Goal: Task Accomplishment & Management: Complete application form

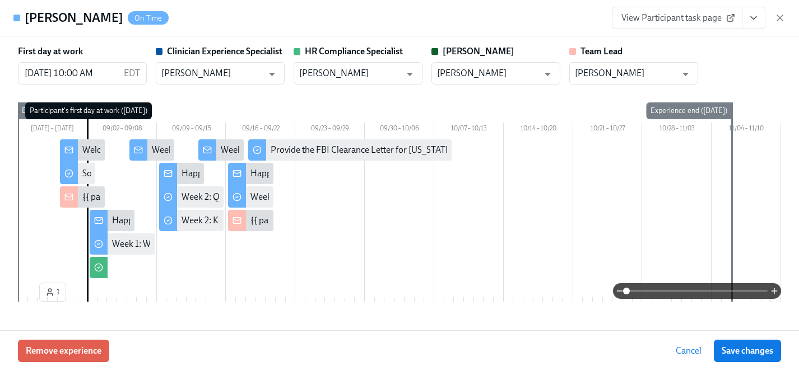
scroll to position [0, 4539]
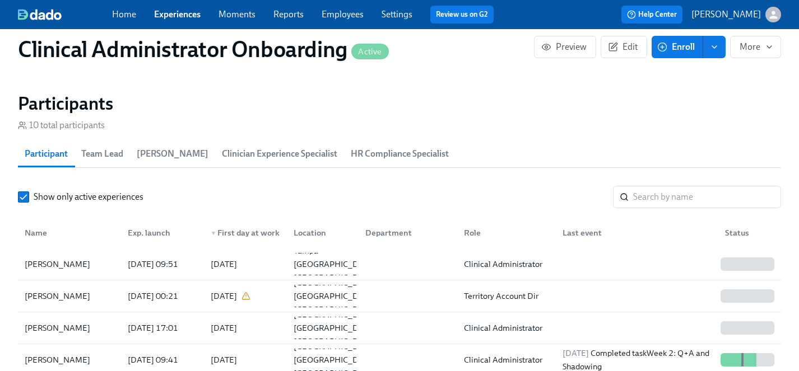
scroll to position [938, 0]
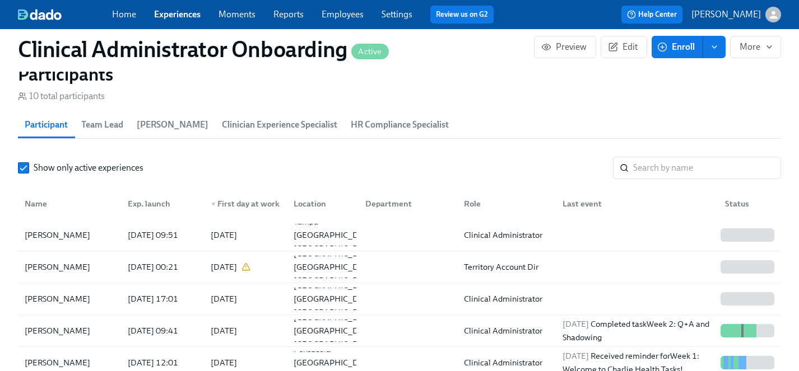
click at [169, 15] on link "Experiences" at bounding box center [177, 14] width 46 height 11
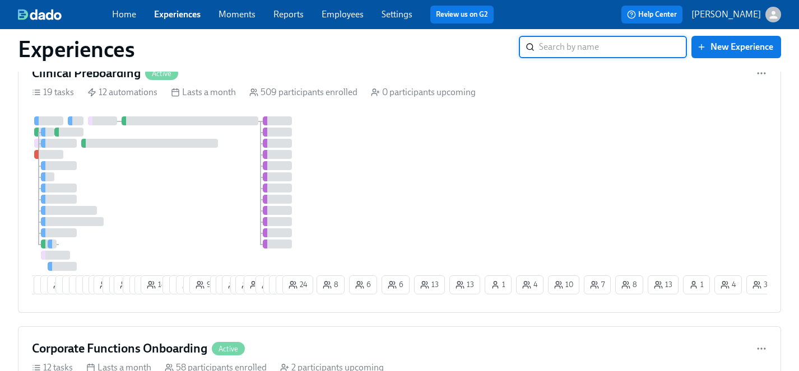
scroll to position [466, 0]
click at [204, 208] on div at bounding box center [173, 195] width 282 height 155
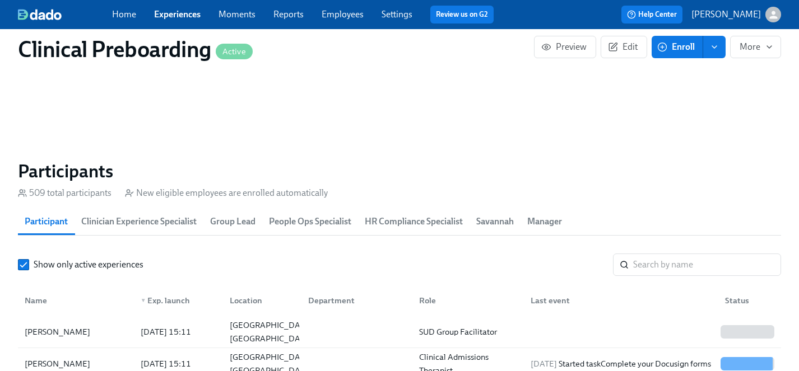
scroll to position [1135, 0]
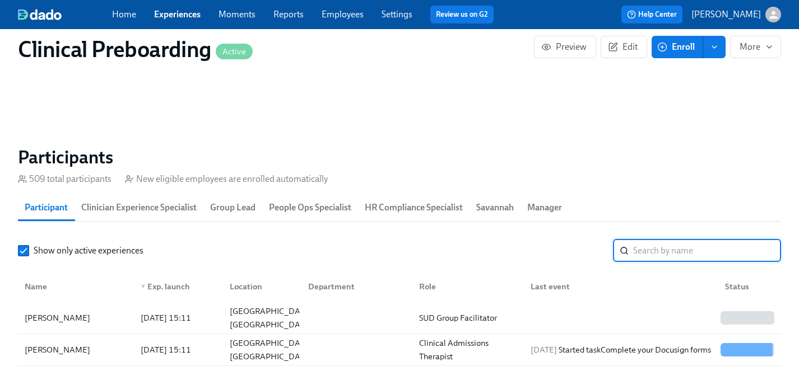
click at [658, 248] on input "search" at bounding box center [707, 251] width 148 height 22
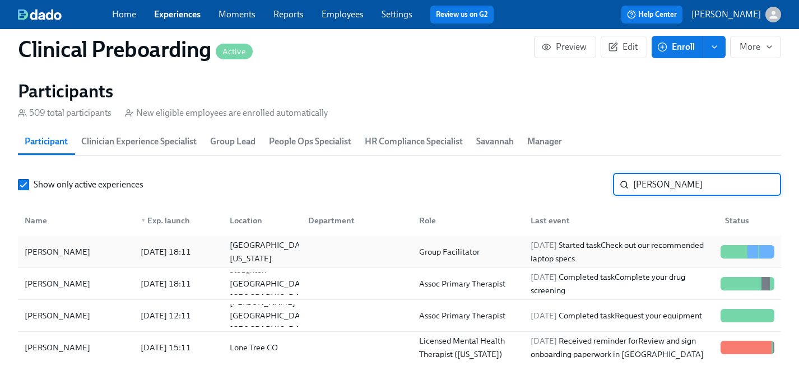
scroll to position [1203, 0]
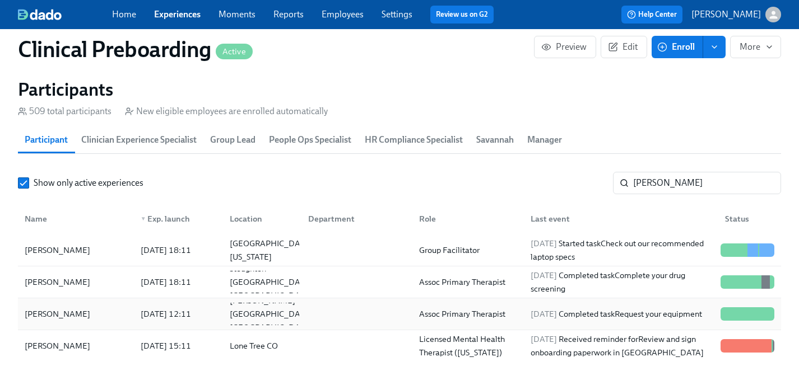
click at [76, 314] on div "[PERSON_NAME]" at bounding box center [57, 314] width 75 height 13
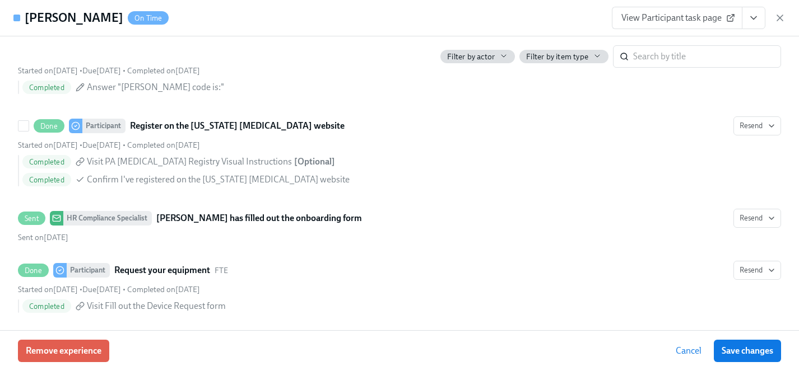
scroll to position [2386, 0]
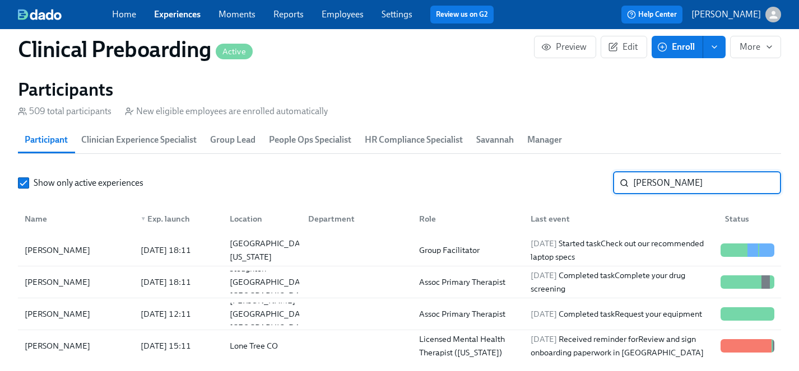
drag, startPoint x: 680, startPoint y: 185, endPoint x: 554, endPoint y: 183, distance: 125.5
click at [554, 183] on div "Show only active experiences [PERSON_NAME]" at bounding box center [399, 183] width 763 height 22
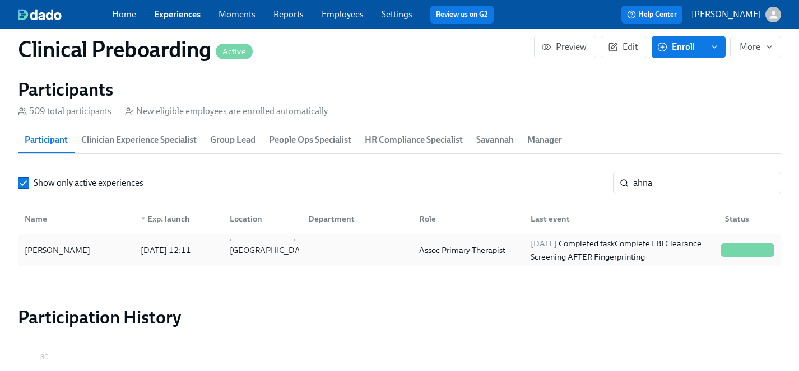
click at [39, 252] on div "[PERSON_NAME]" at bounding box center [57, 250] width 75 height 13
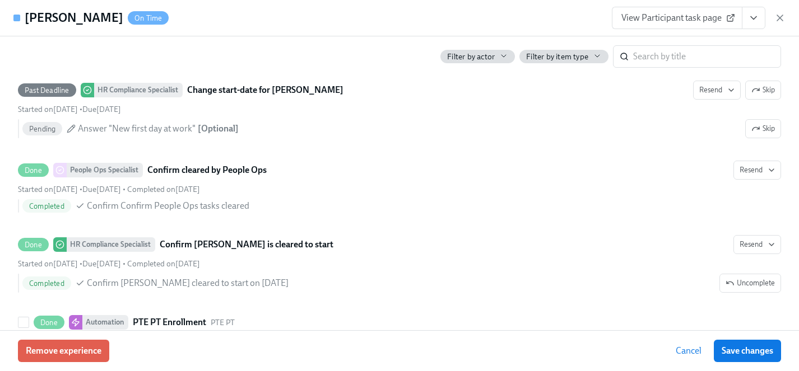
scroll to position [2374, 0]
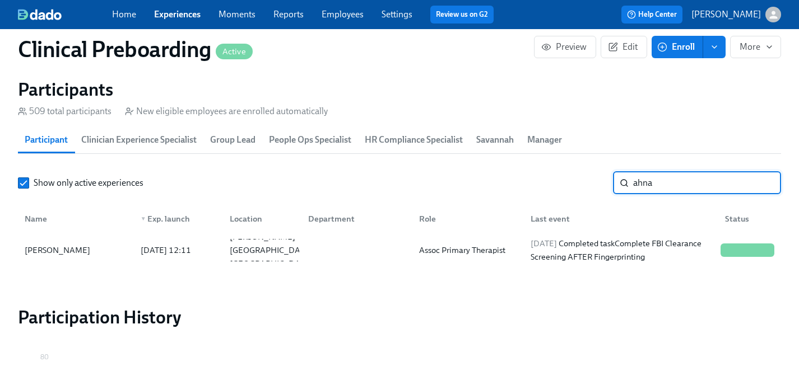
drag, startPoint x: 690, startPoint y: 183, endPoint x: 557, endPoint y: 184, distance: 132.8
click at [557, 184] on div "Show only active experiences ahna ​" at bounding box center [399, 183] width 763 height 22
type input "[PERSON_NAME]"
click at [70, 255] on div "[PERSON_NAME]" at bounding box center [57, 250] width 75 height 13
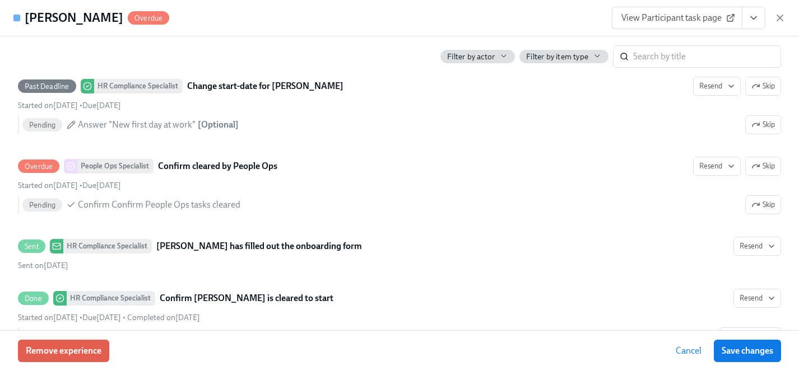
scroll to position [2374, 0]
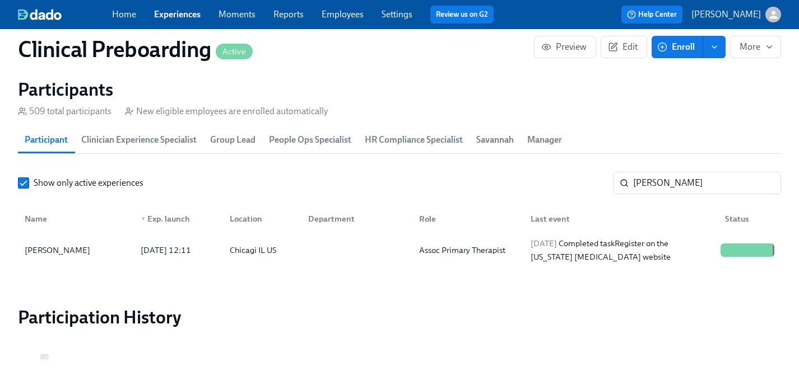
click at [183, 15] on link "Experiences" at bounding box center [177, 14] width 46 height 11
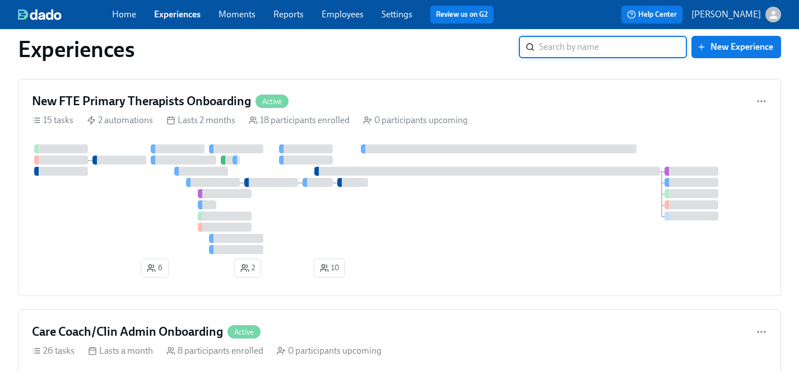
scroll to position [2970, 0]
click at [353, 243] on div at bounding box center [399, 201] width 735 height 110
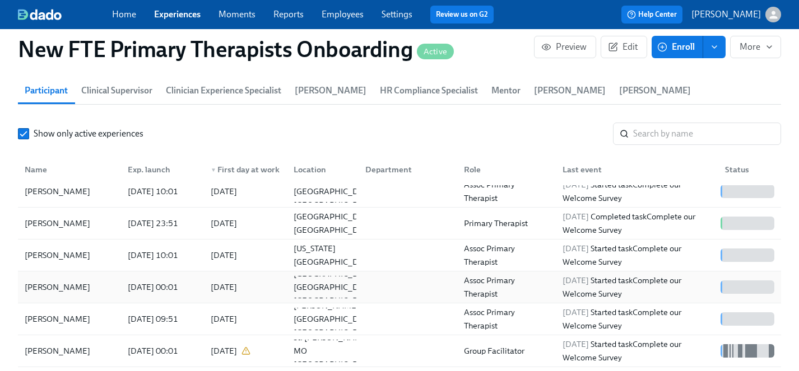
scroll to position [11, 0]
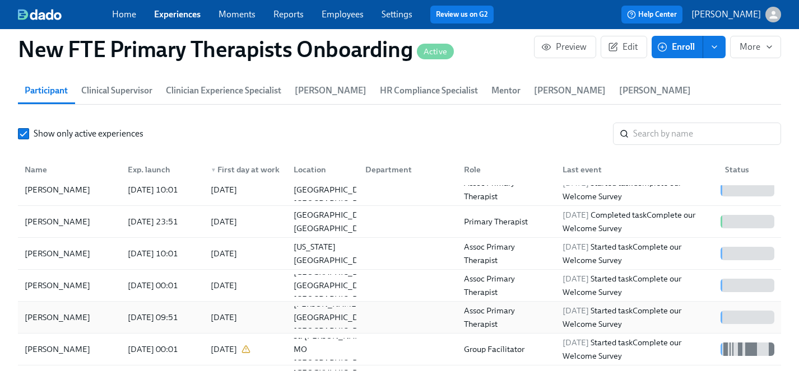
click at [51, 311] on div "[PERSON_NAME]" at bounding box center [57, 317] width 75 height 13
click at [173, 16] on link "Experiences" at bounding box center [177, 14] width 46 height 11
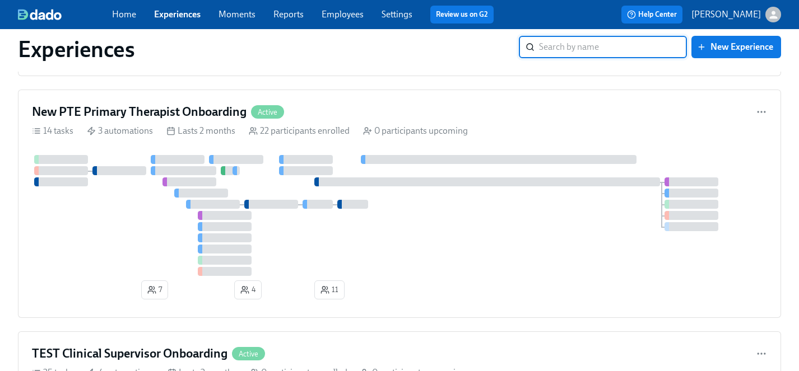
scroll to position [4716, 0]
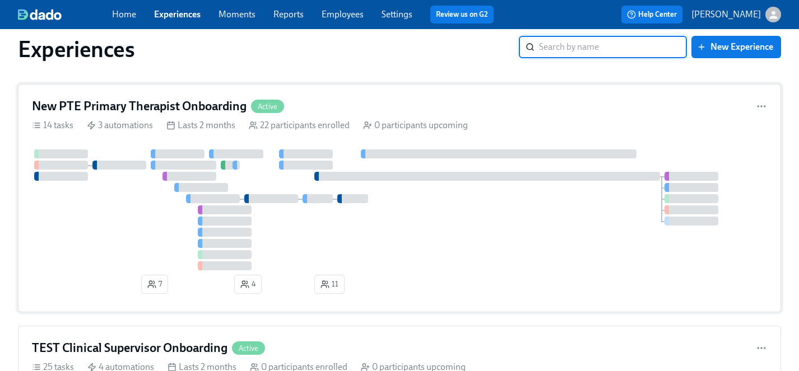
click at [159, 225] on div at bounding box center [399, 210] width 735 height 121
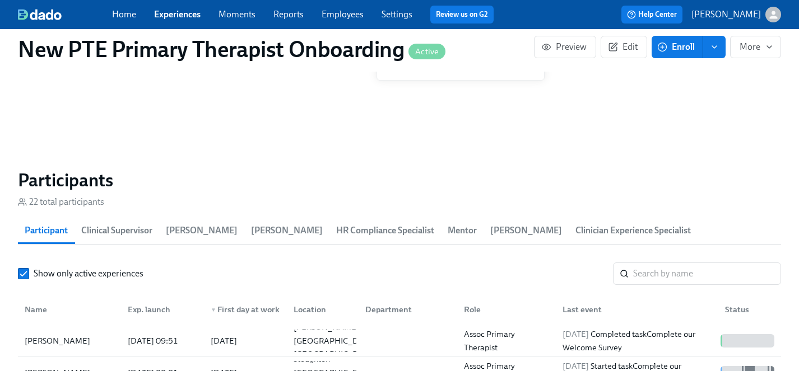
scroll to position [1008, 0]
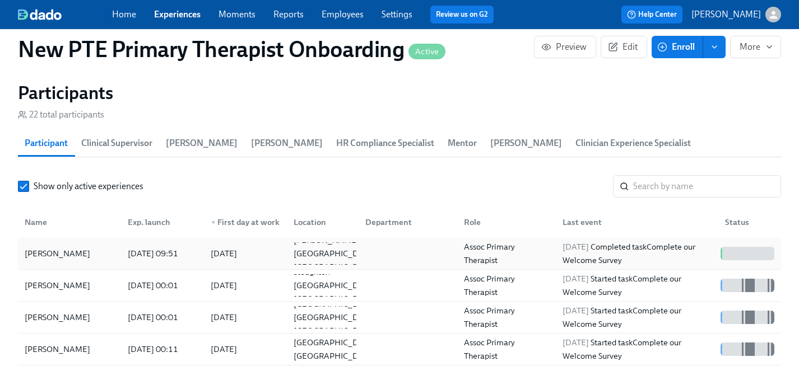
click at [54, 247] on div "[PERSON_NAME]" at bounding box center [57, 253] width 75 height 13
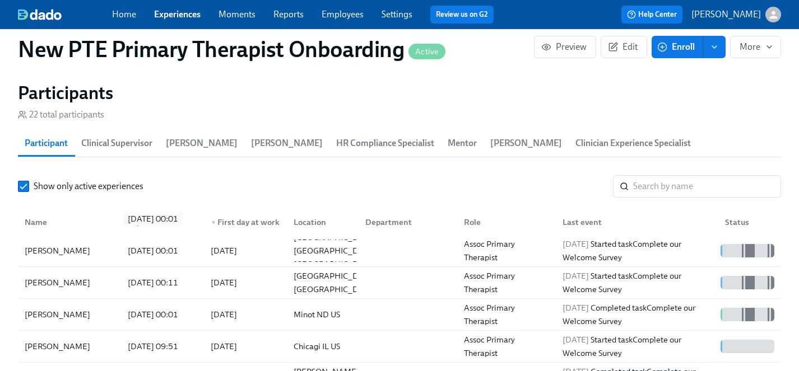
scroll to position [74, 0]
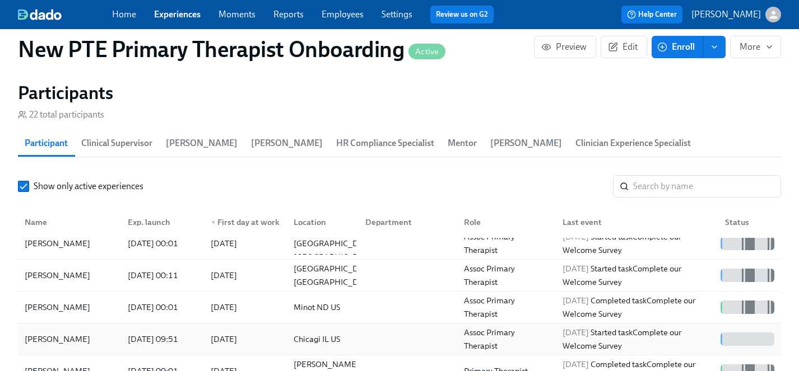
click at [77, 333] on div "[PERSON_NAME]" at bounding box center [57, 339] width 75 height 13
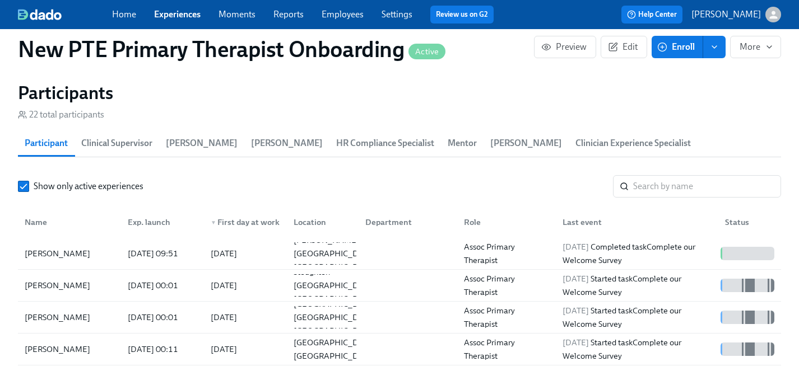
click at [173, 17] on link "Experiences" at bounding box center [177, 14] width 46 height 11
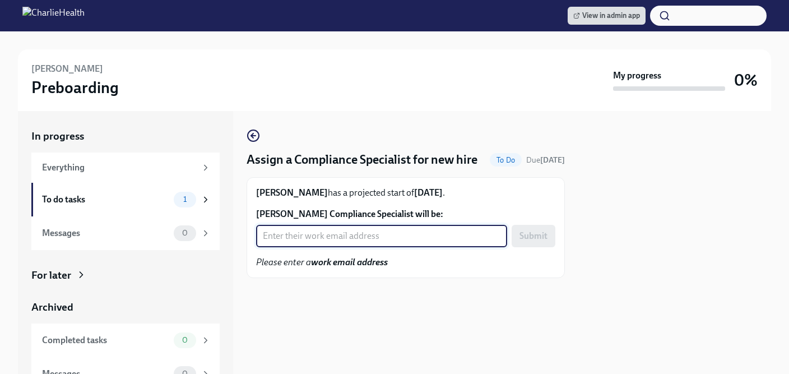
click at [364, 247] on input "Elexis Coleman's Compliance Specialist will be:" at bounding box center [381, 236] width 251 height 22
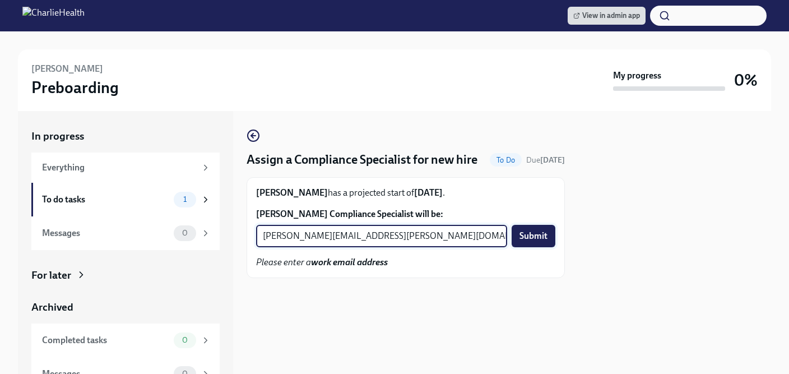
type input "tyler.pieper@charliehealth.com"
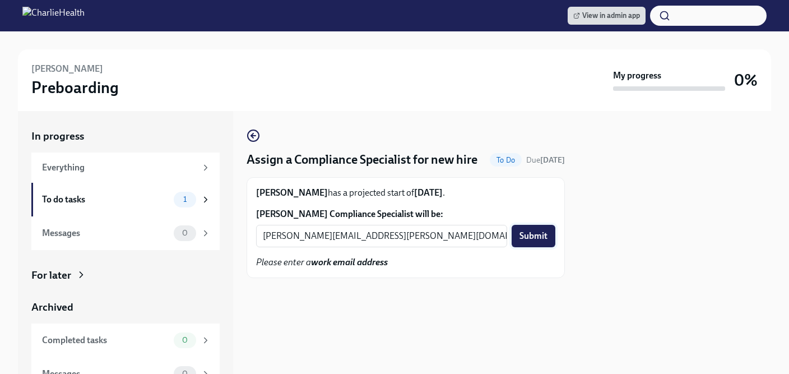
click at [536, 241] on span "Submit" at bounding box center [533, 235] width 28 height 11
click at [366, 247] on input "Elizabeth Williamson's Compliance Specialist will be:" at bounding box center [381, 236] width 251 height 22
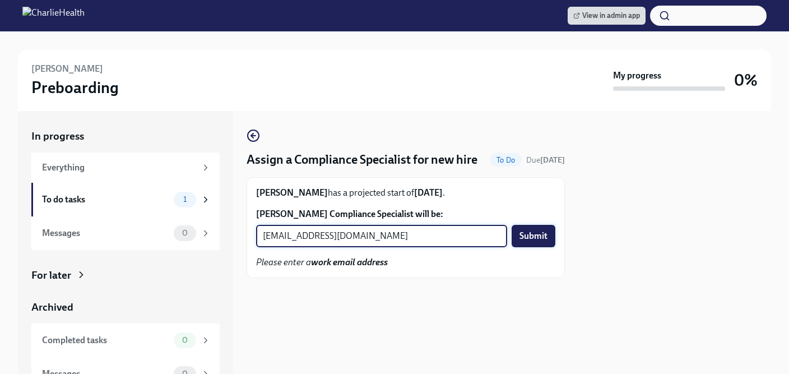
type input "crystal.hemenes@charliehealth.com"
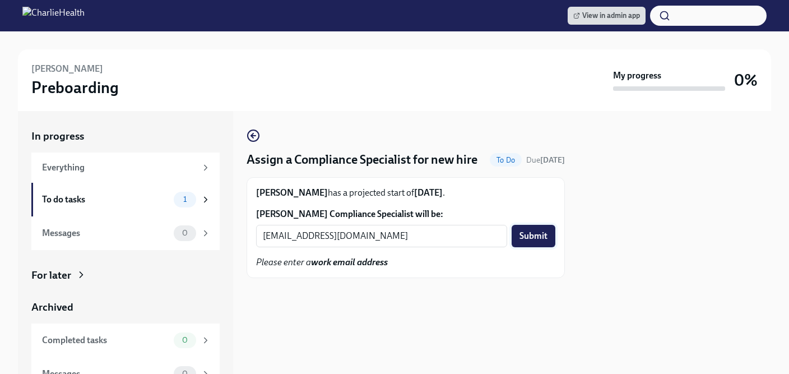
click at [538, 241] on span "Submit" at bounding box center [533, 235] width 28 height 11
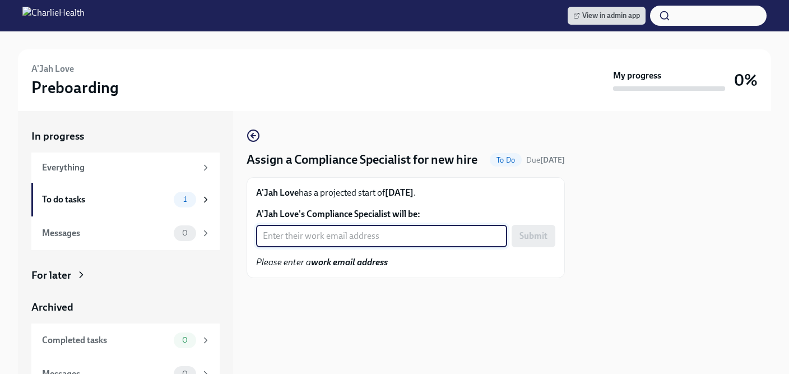
click at [329, 247] on input "A'Jah Love's Compliance Specialist will be:" at bounding box center [381, 236] width 251 height 22
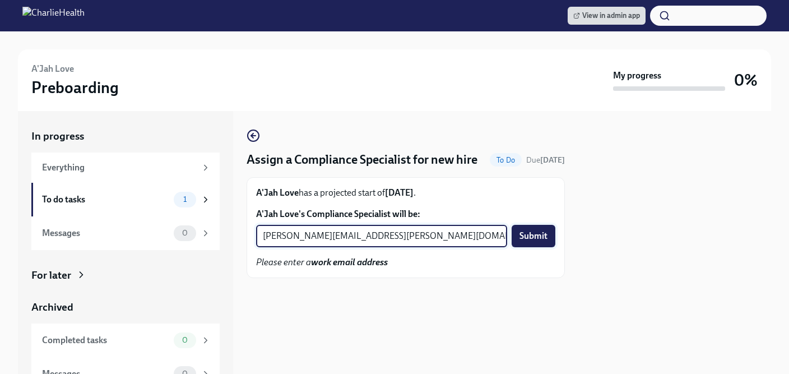
type input "[PERSON_NAME][EMAIL_ADDRESS][PERSON_NAME][DOMAIN_NAME]"
click at [527, 241] on span "Submit" at bounding box center [533, 235] width 28 height 11
